Goal: Transaction & Acquisition: Purchase product/service

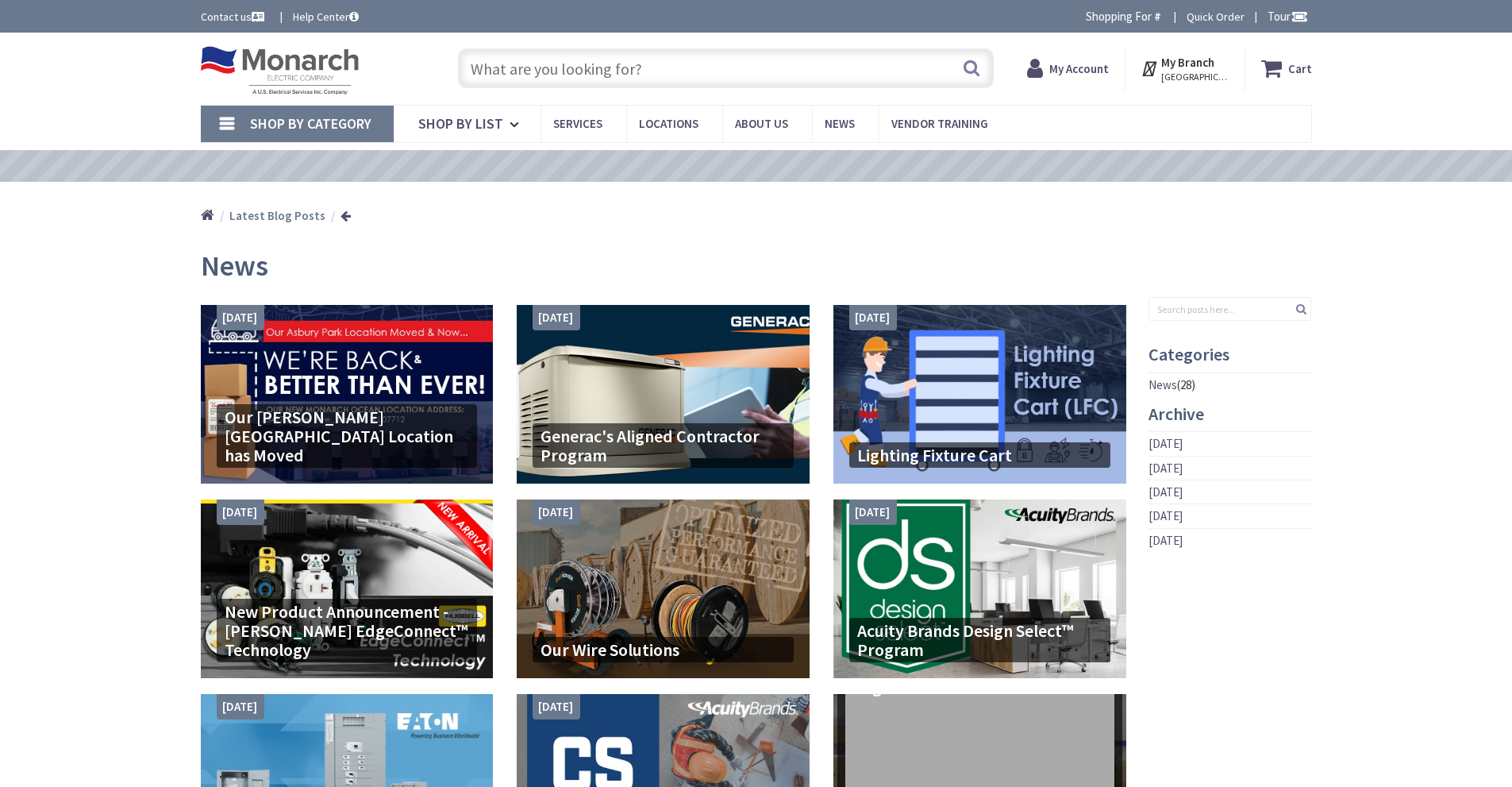
type input "[STREET_ADDRESS]"
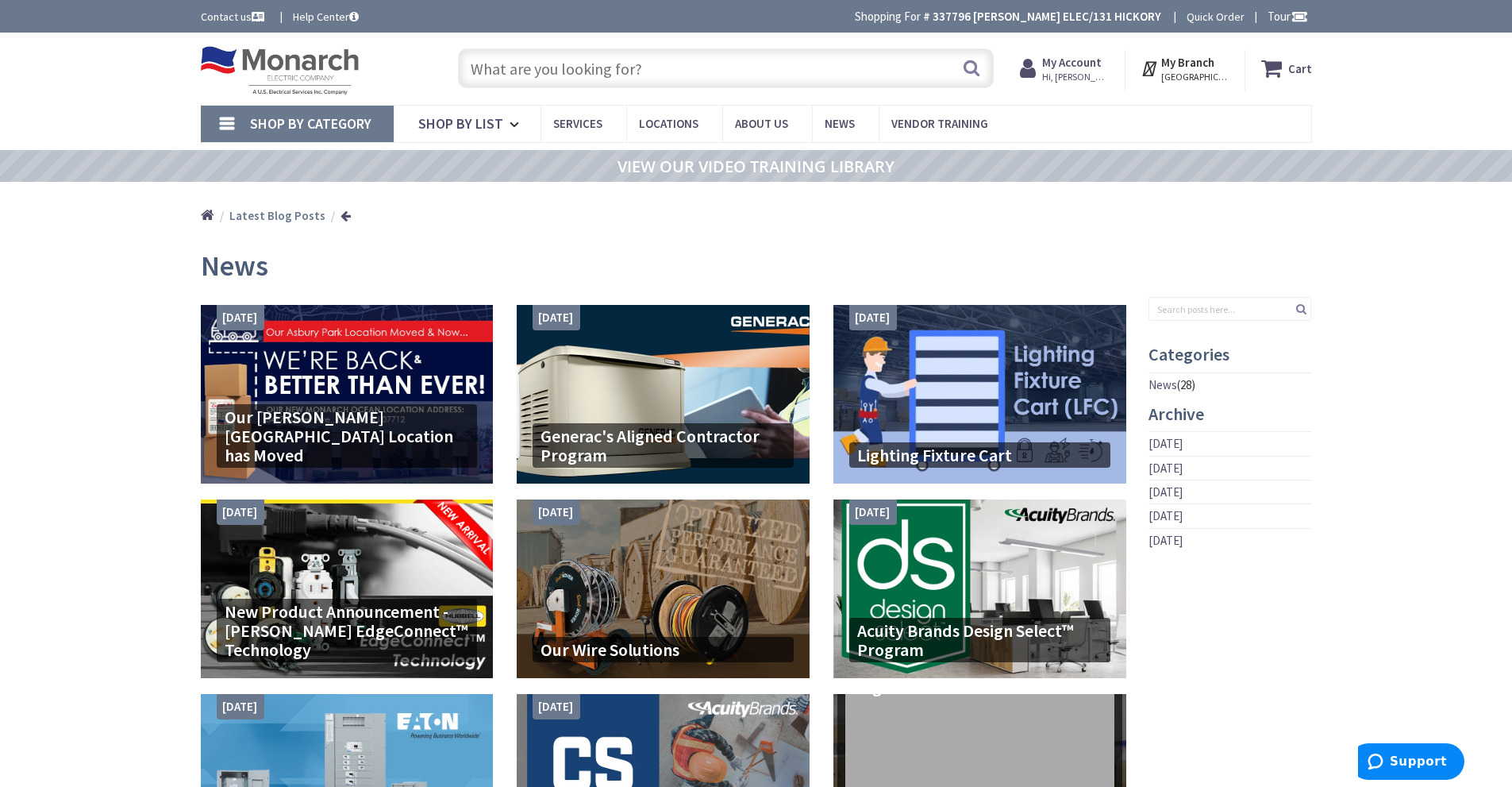
click at [512, 69] on input "text" at bounding box center [726, 68] width 536 height 39
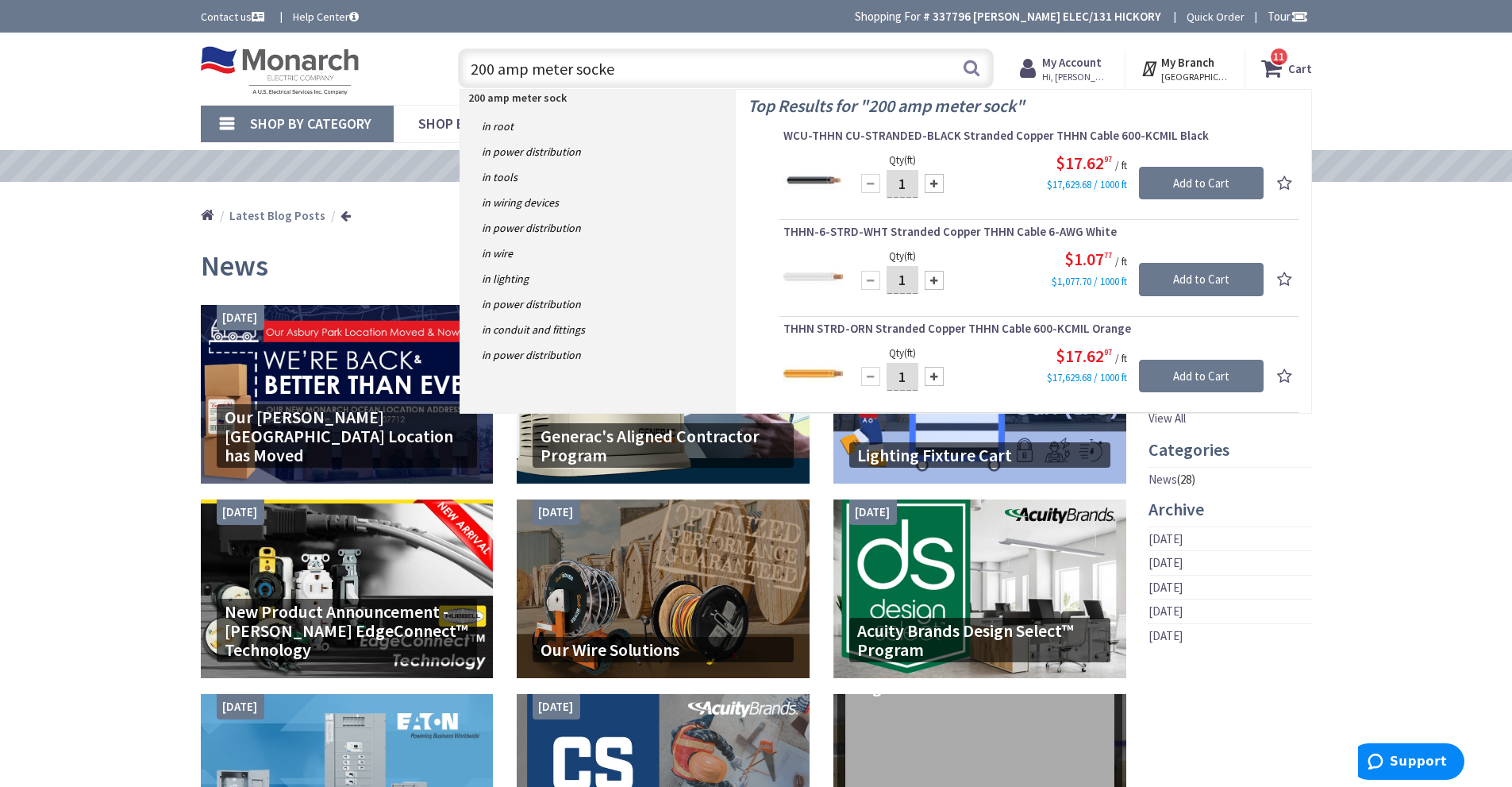
type input "200 amp meter socket"
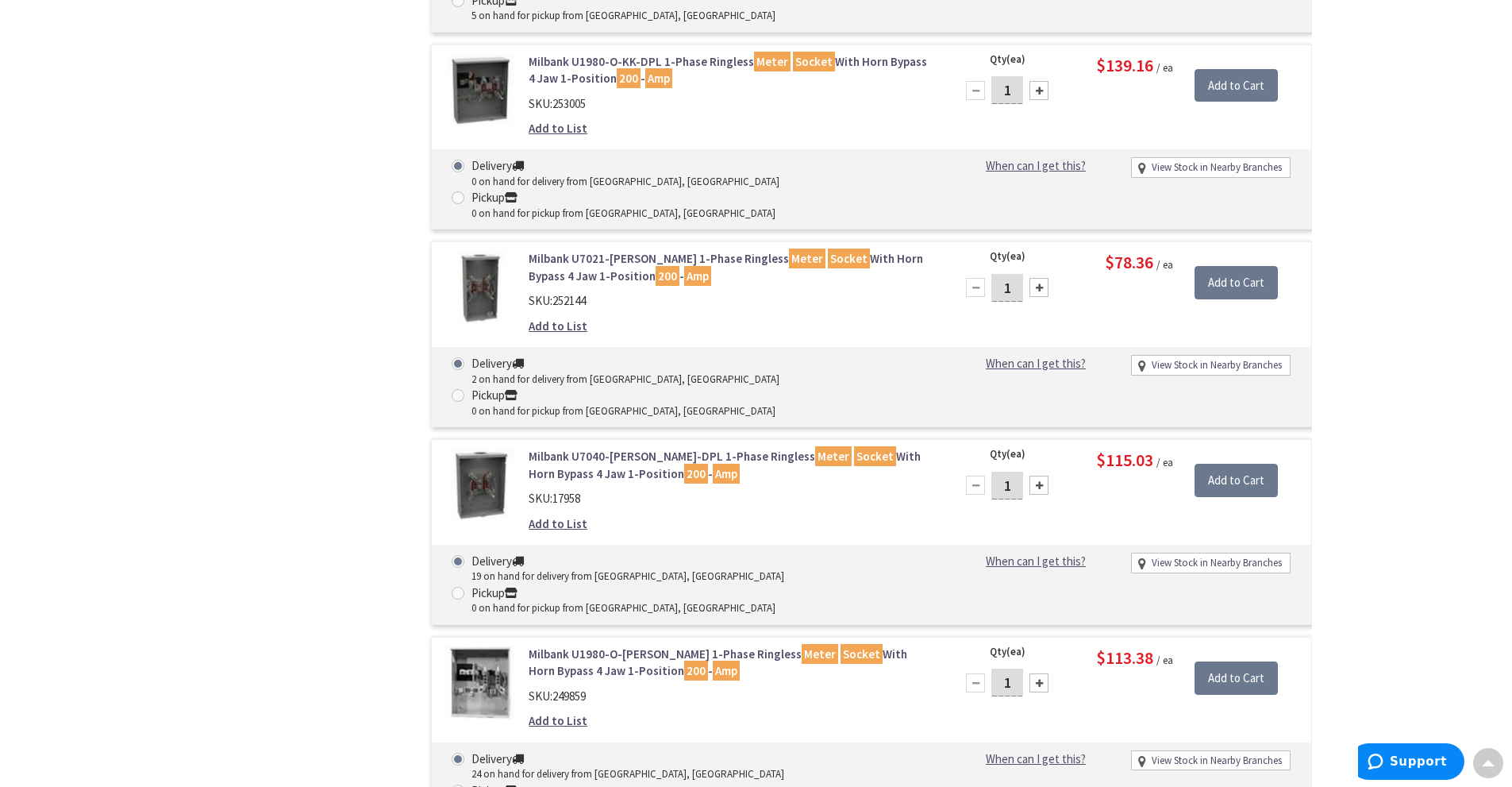
scroll to position [1272, 0]
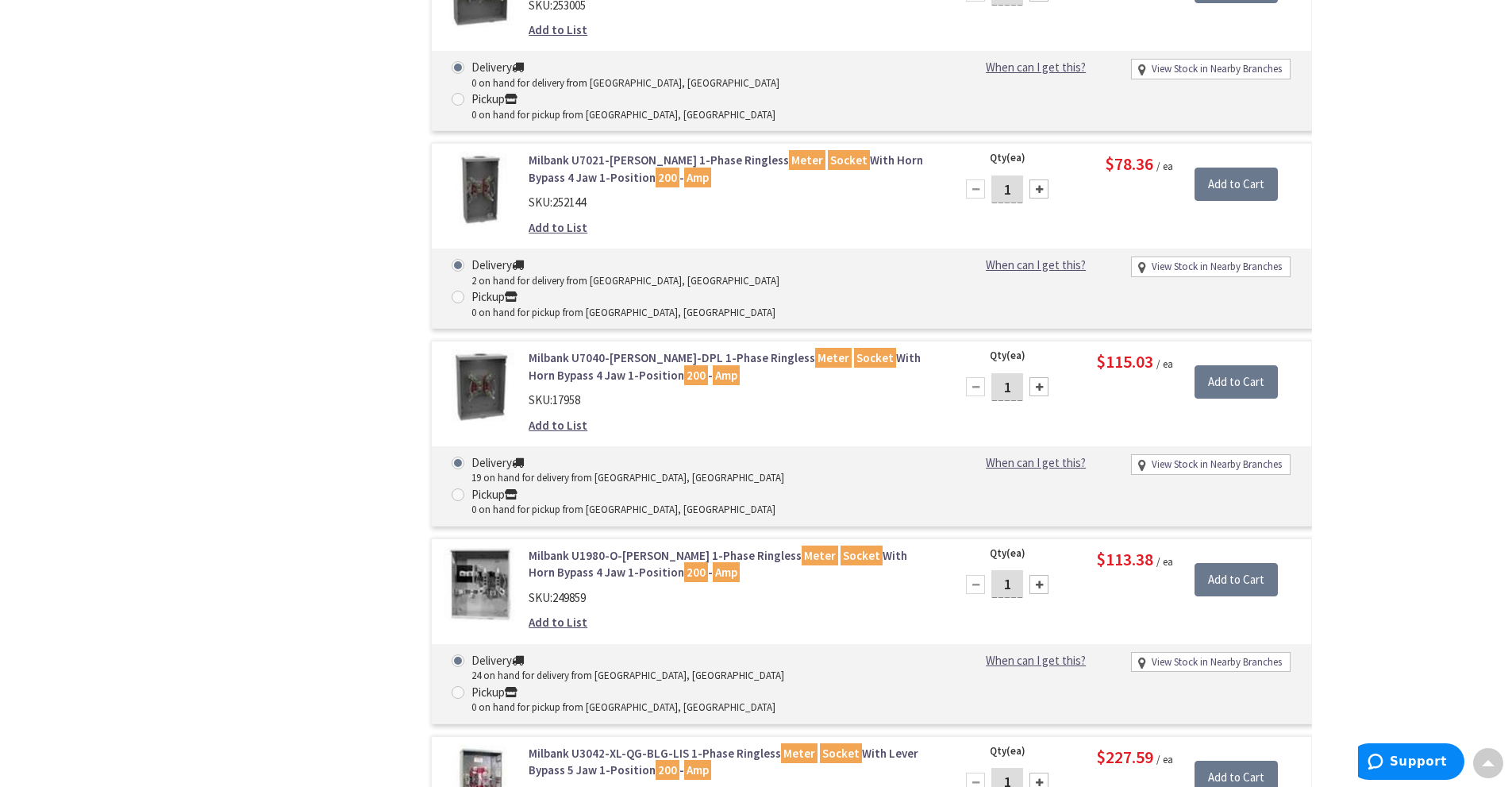
click at [561, 547] on link "Milbank U1980-O-KK-BL 1-Phase Ringless Meter Socket With Horn Bypass 4 Jaw 1-Po…" at bounding box center [730, 564] width 404 height 35
